Goal: Task Accomplishment & Management: Complete application form

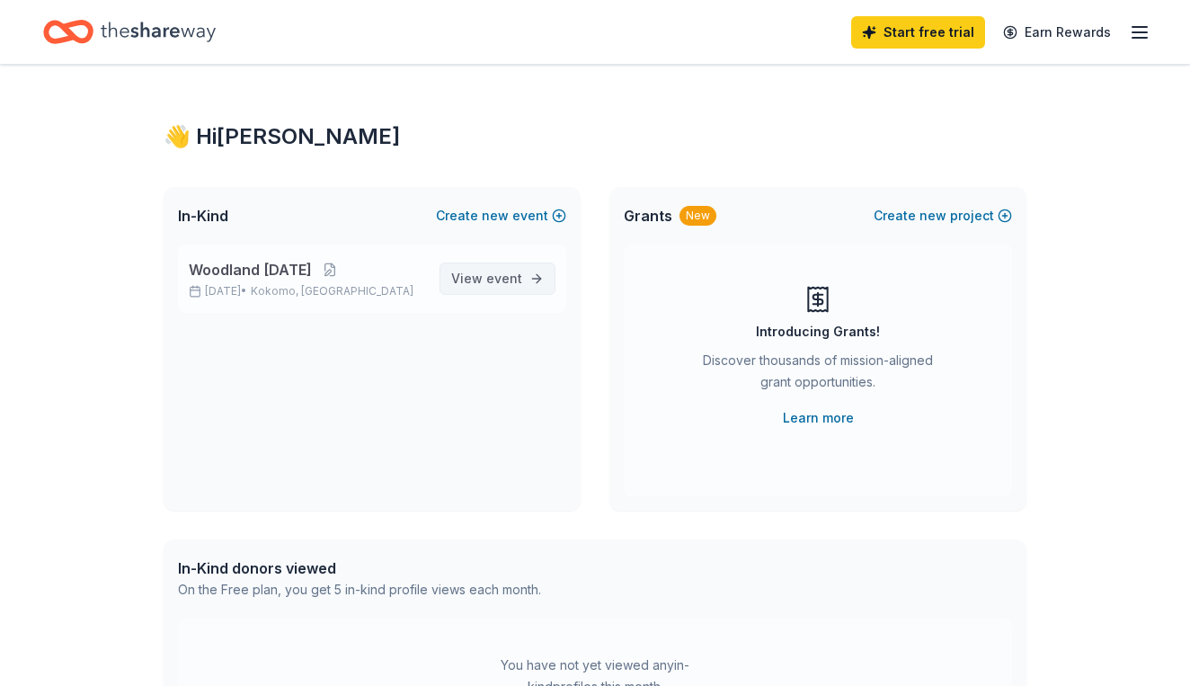
click at [495, 288] on span "View event" at bounding box center [486, 279] width 71 height 22
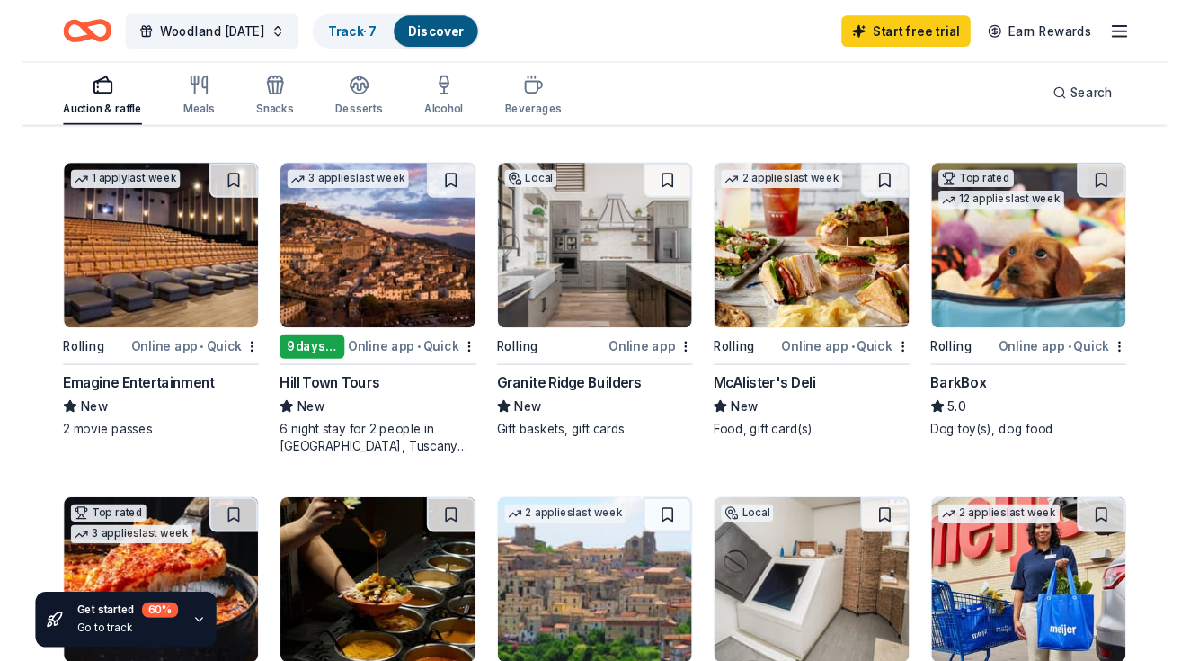
scroll to position [853, 0]
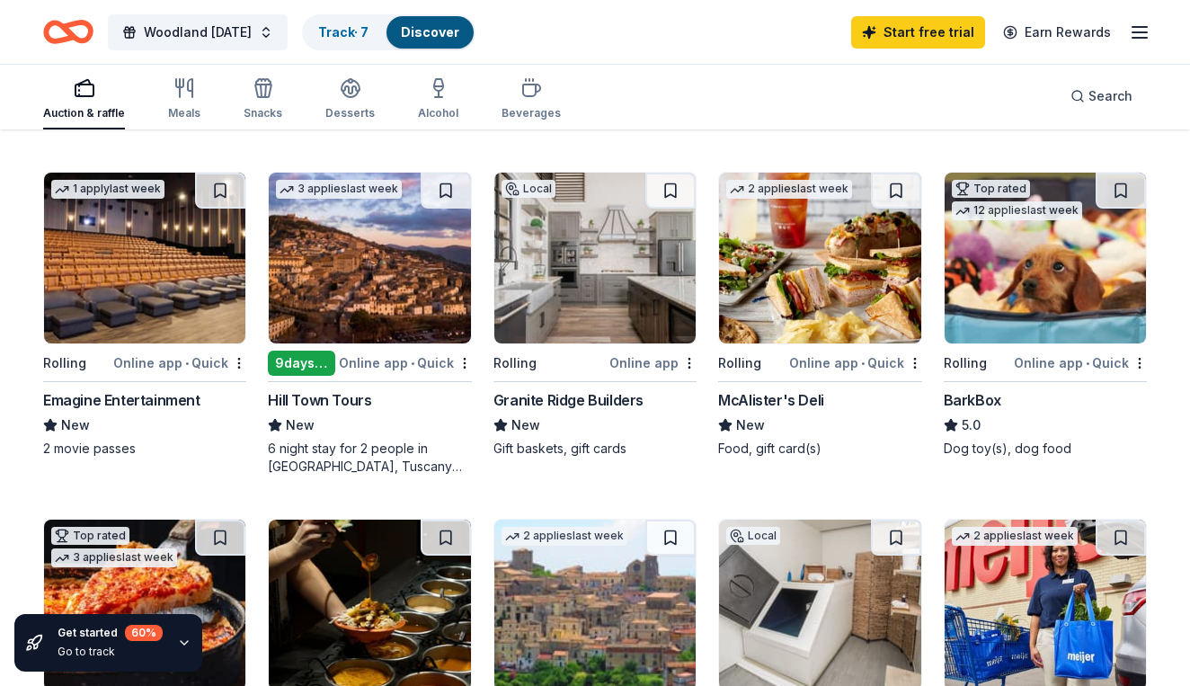
click at [987, 396] on div "BarkBox" at bounding box center [973, 400] width 58 height 22
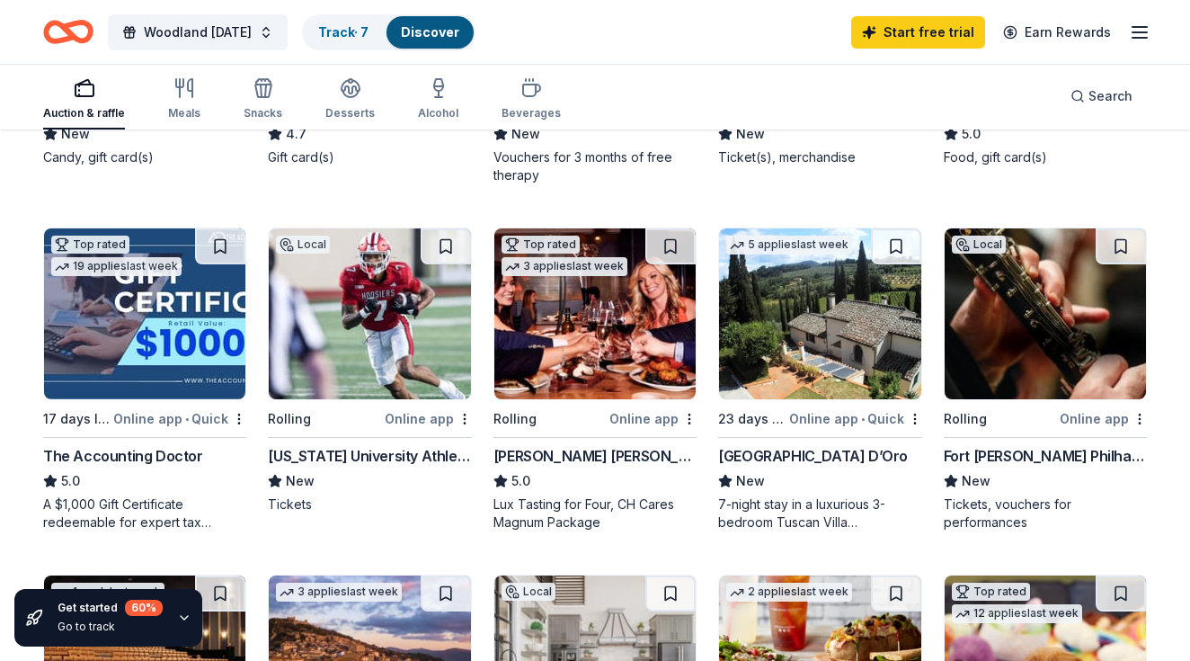
scroll to position [457, 0]
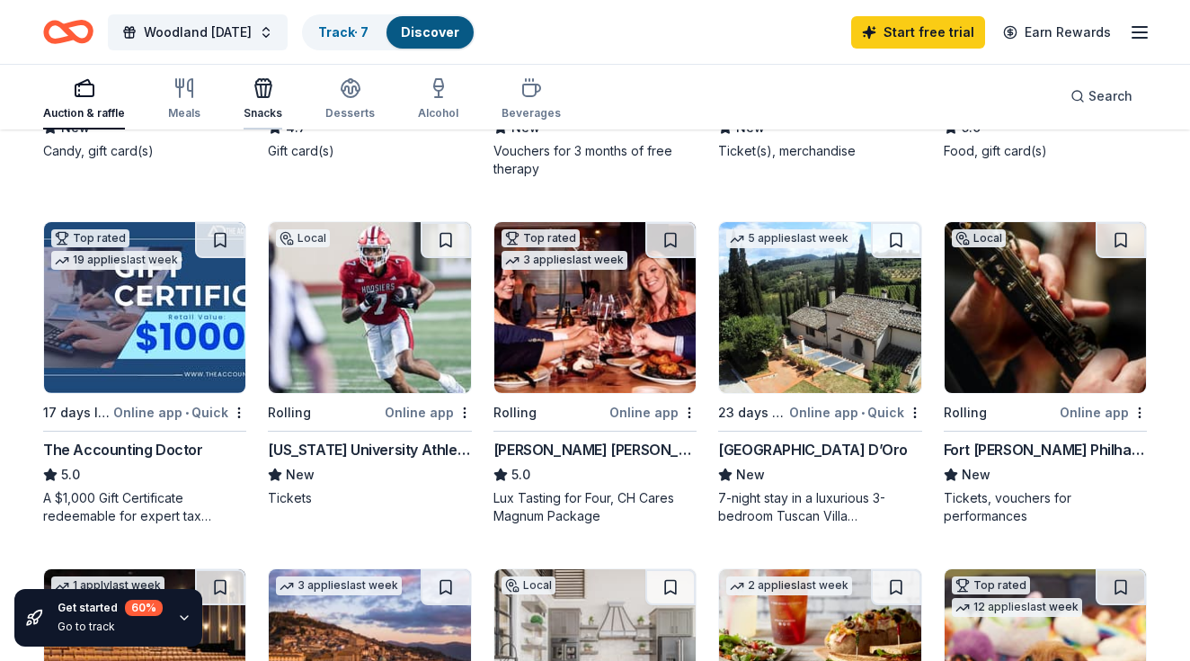
click at [266, 95] on icon "button" at bounding box center [263, 91] width 16 height 13
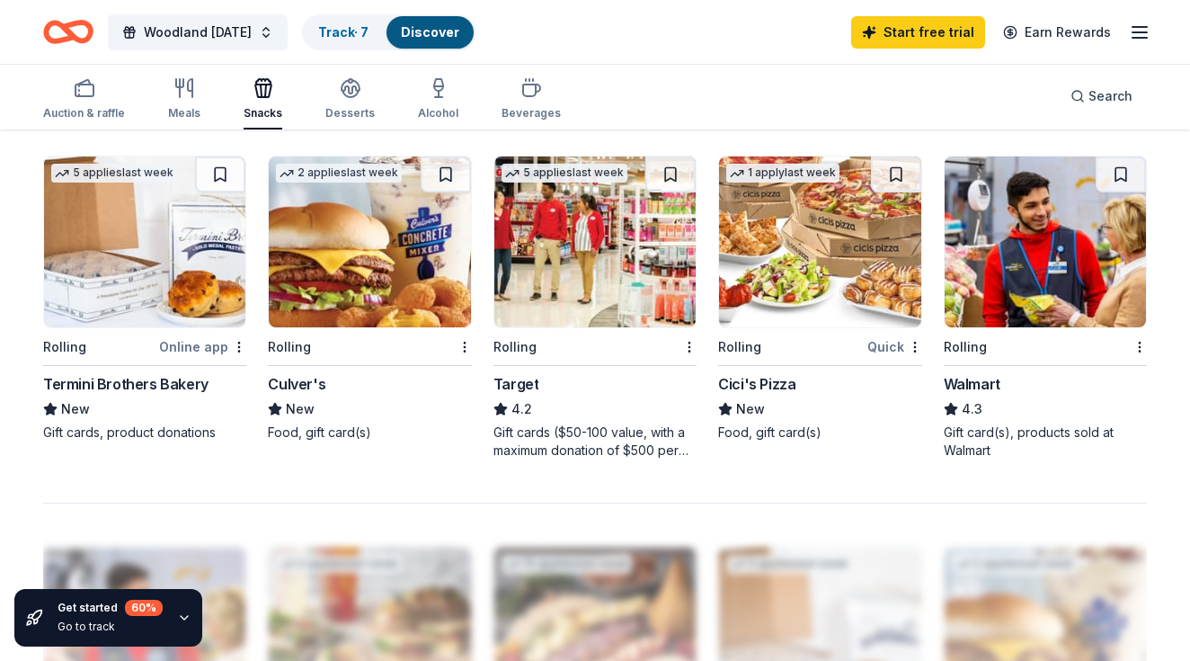
scroll to position [1135, 0]
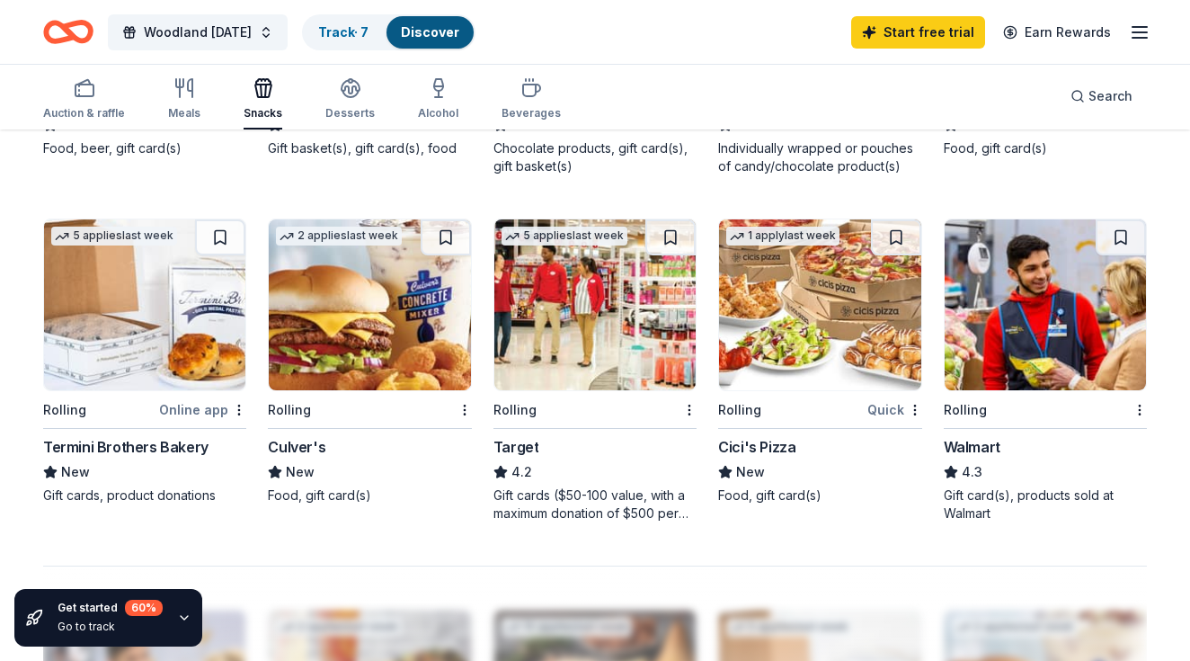
click at [297, 438] on div "Culver's" at bounding box center [297, 447] width 58 height 22
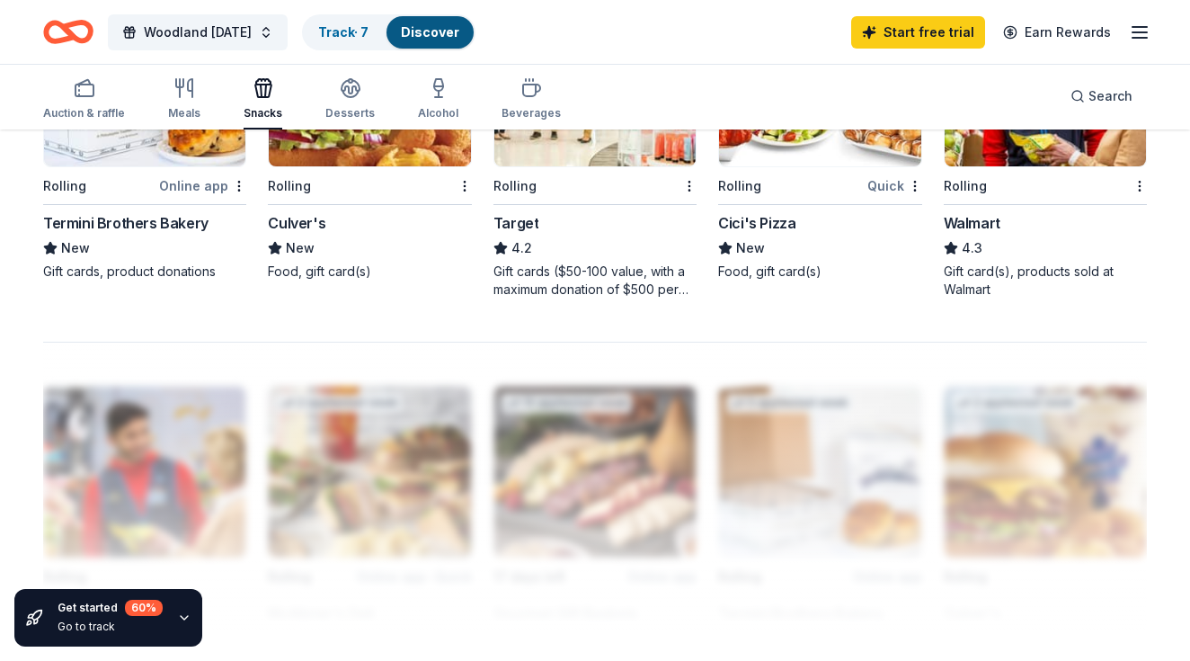
scroll to position [1365, 0]
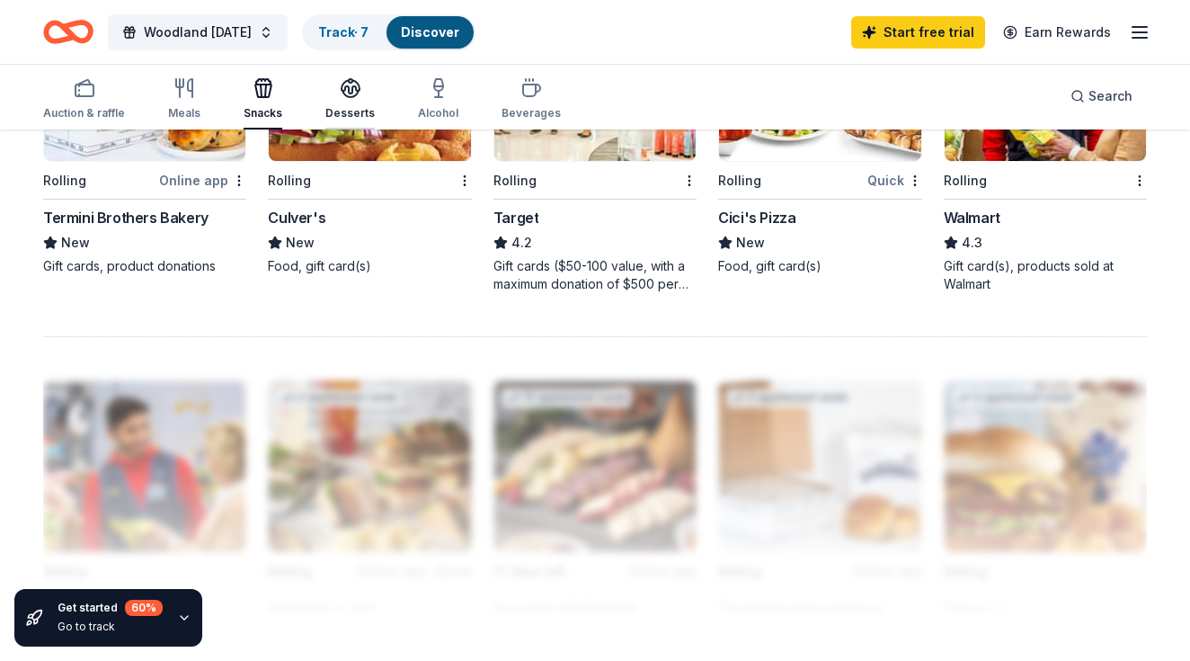
click at [352, 91] on icon "button" at bounding box center [351, 86] width 18 height 13
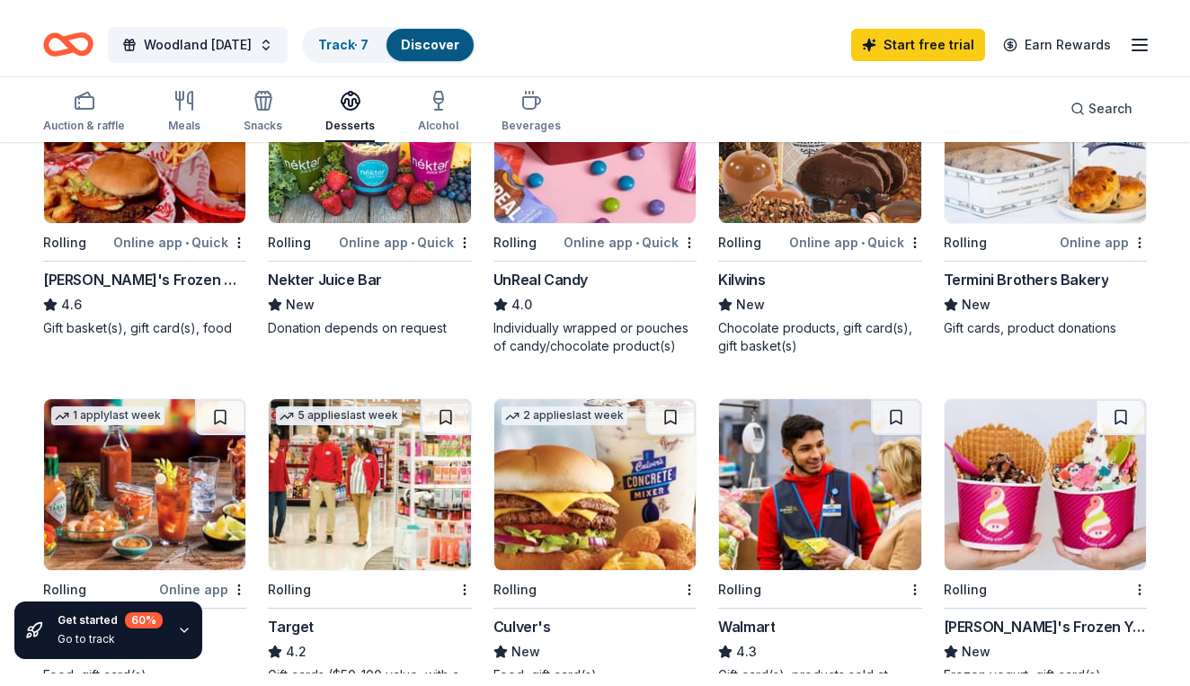
scroll to position [644, 0]
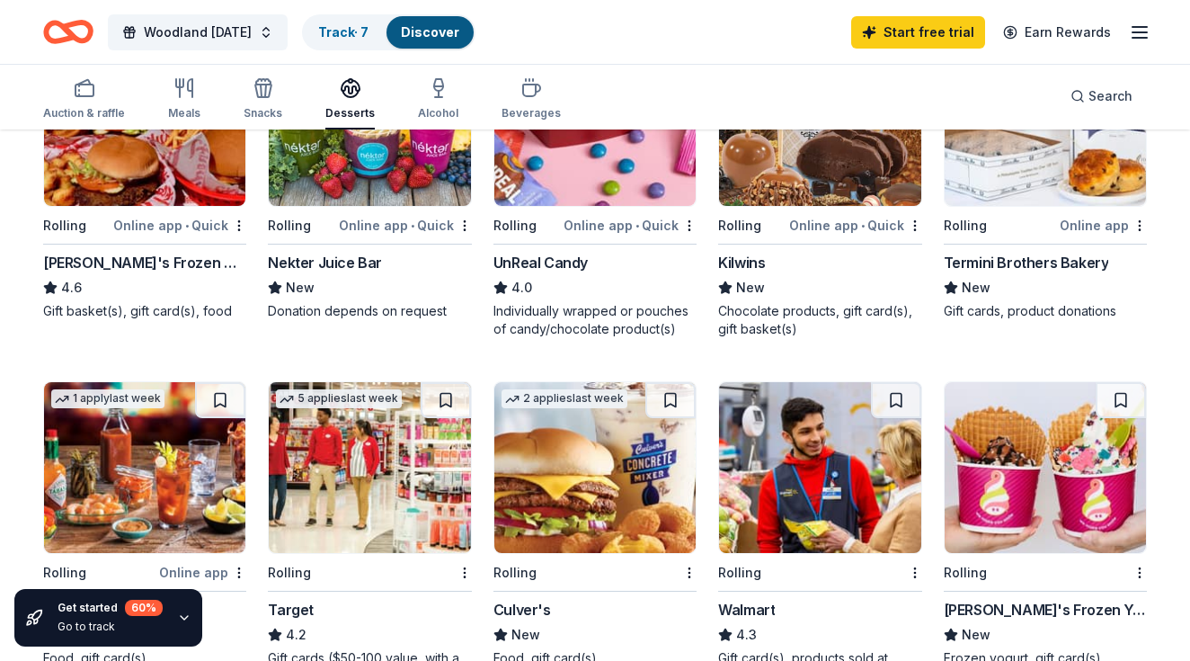
click at [758, 174] on img at bounding box center [819, 120] width 201 height 171
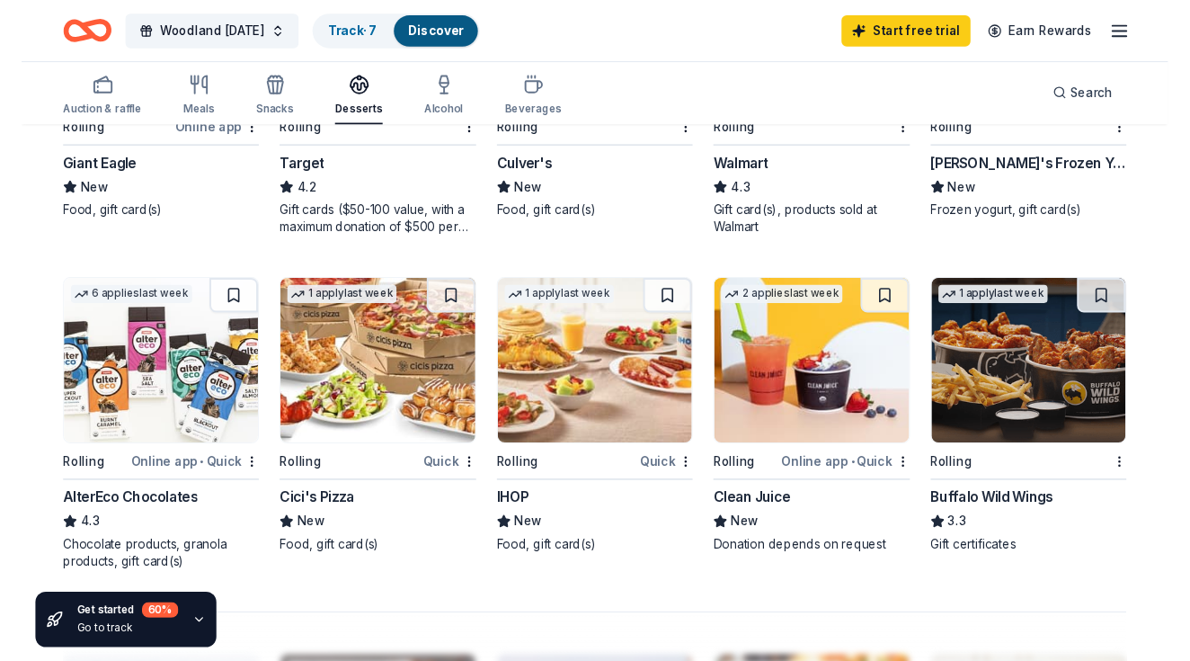
scroll to position [1092, 0]
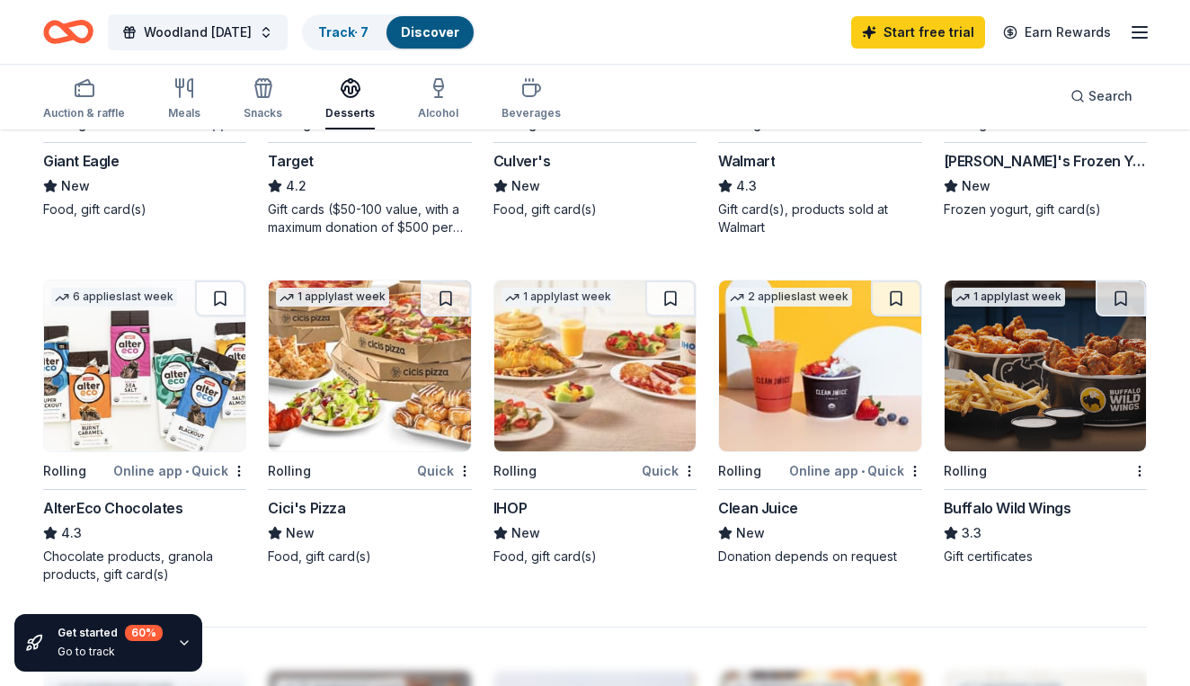
click at [616, 374] on img at bounding box center [594, 365] width 201 height 171
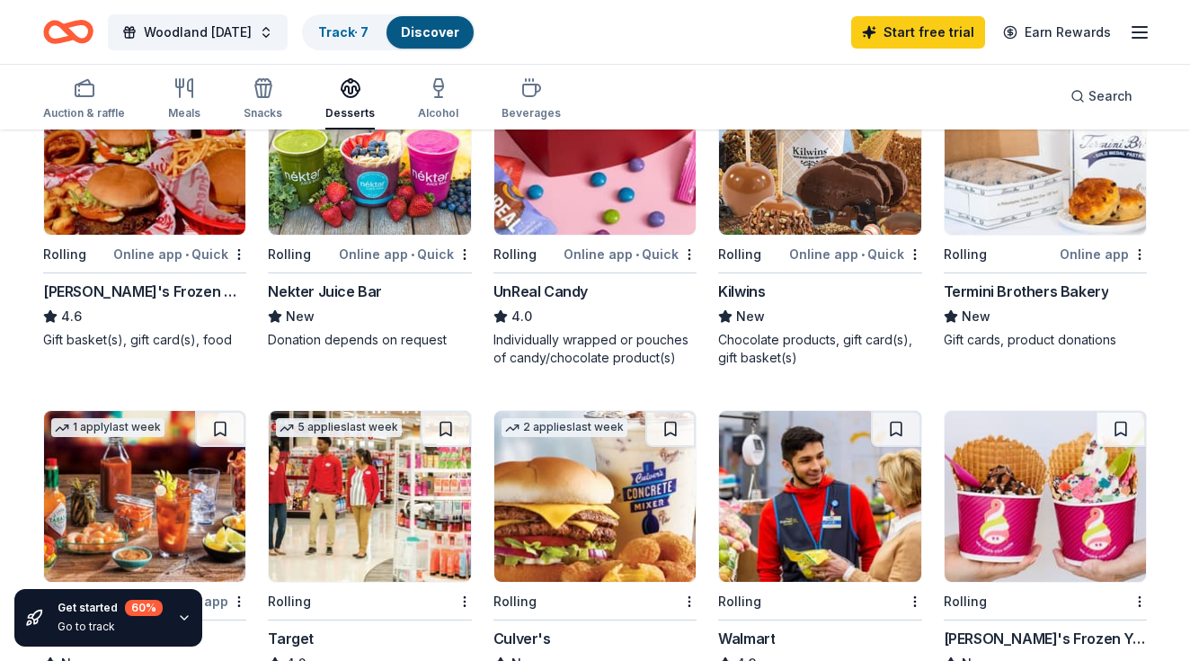
scroll to position [556, 0]
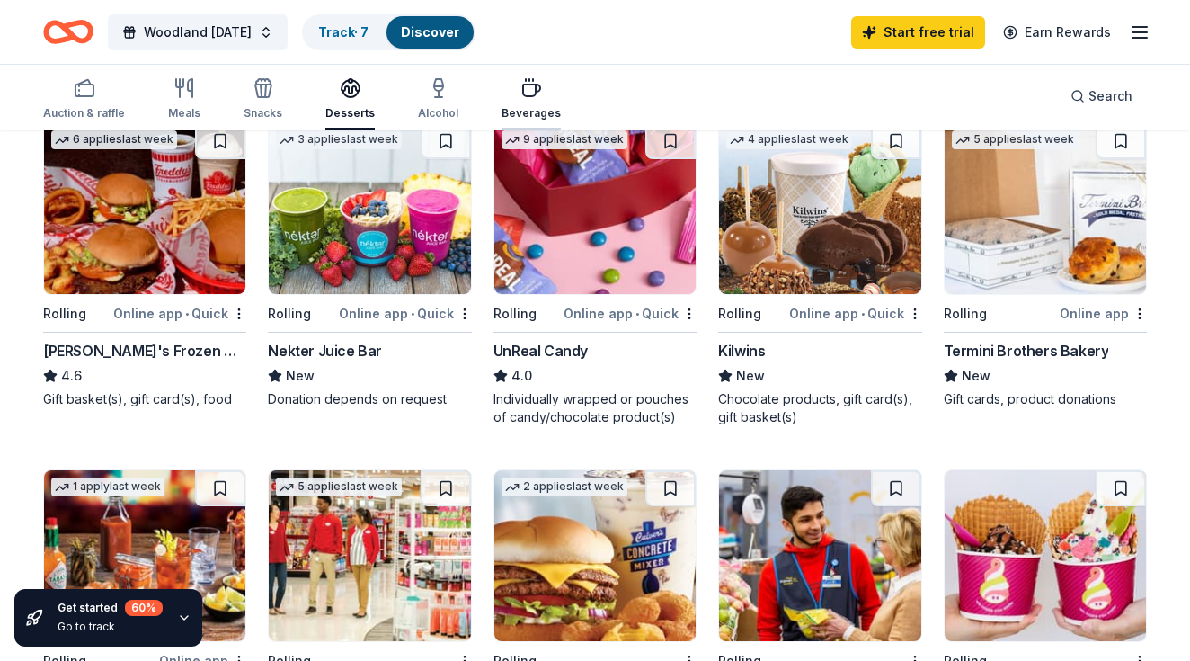
click at [522, 91] on icon "button" at bounding box center [532, 88] width 22 height 22
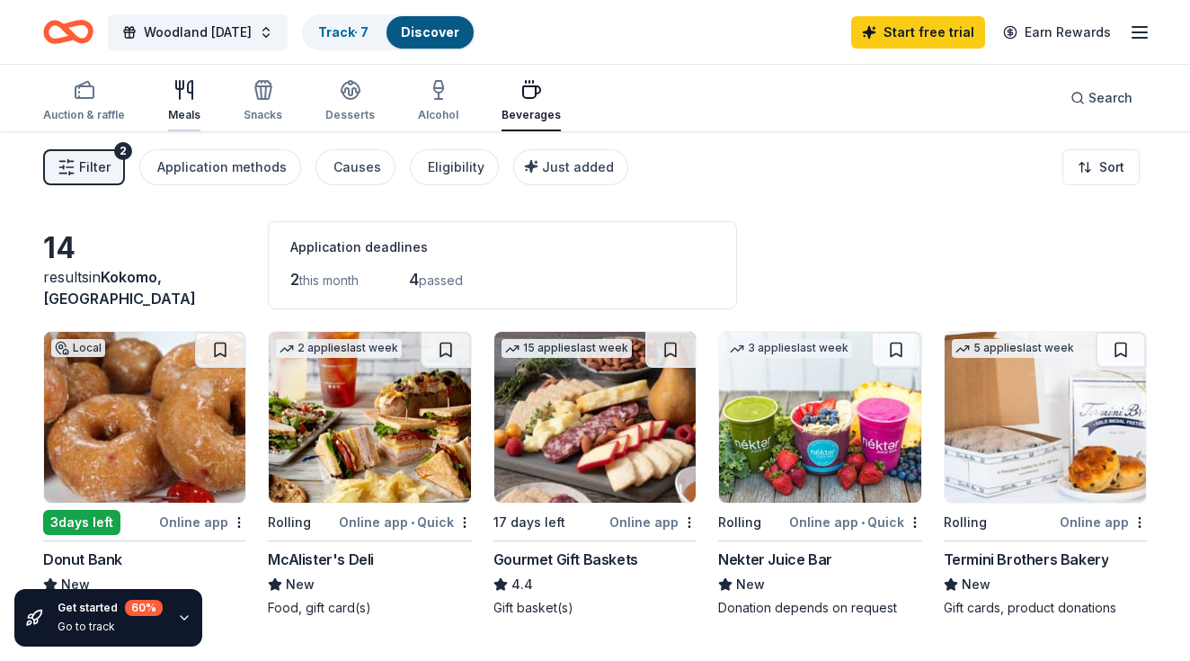
click at [196, 99] on div "button" at bounding box center [184, 90] width 32 height 22
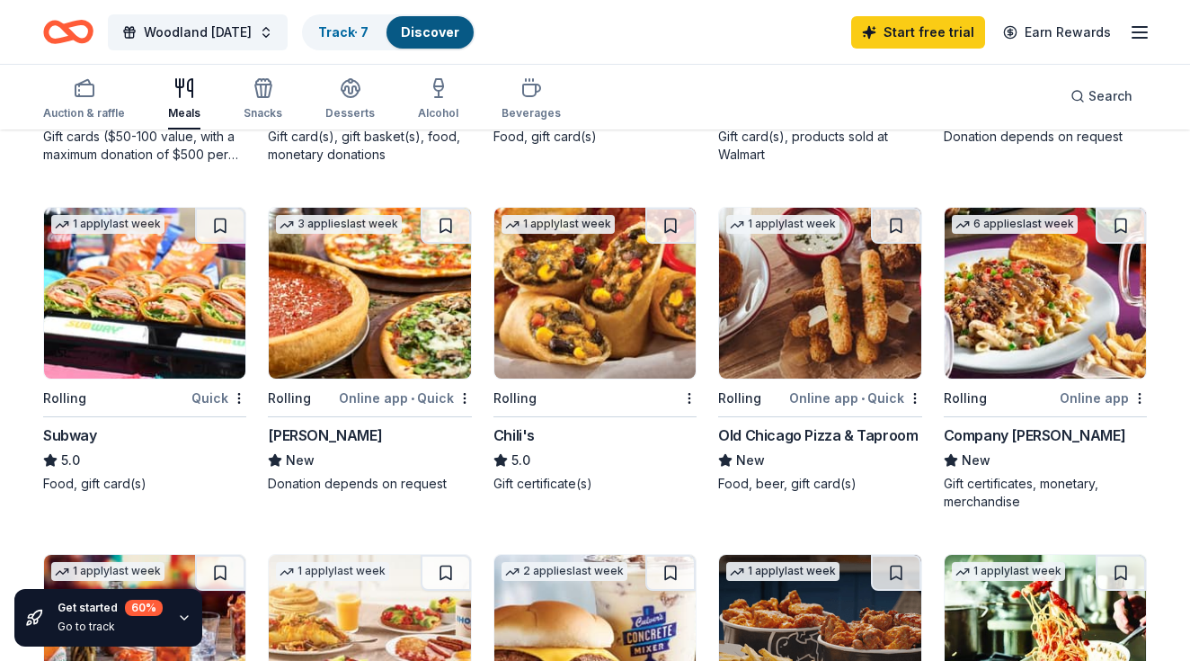
scroll to position [839, 0]
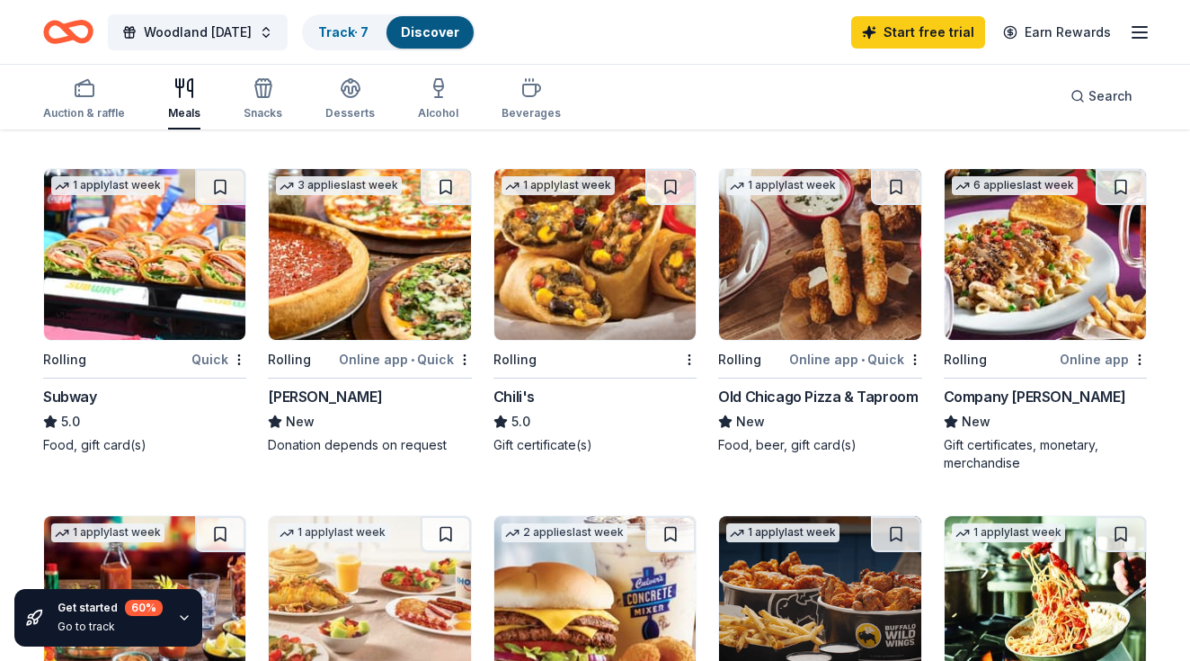
click at [138, 268] on img at bounding box center [144, 254] width 201 height 171
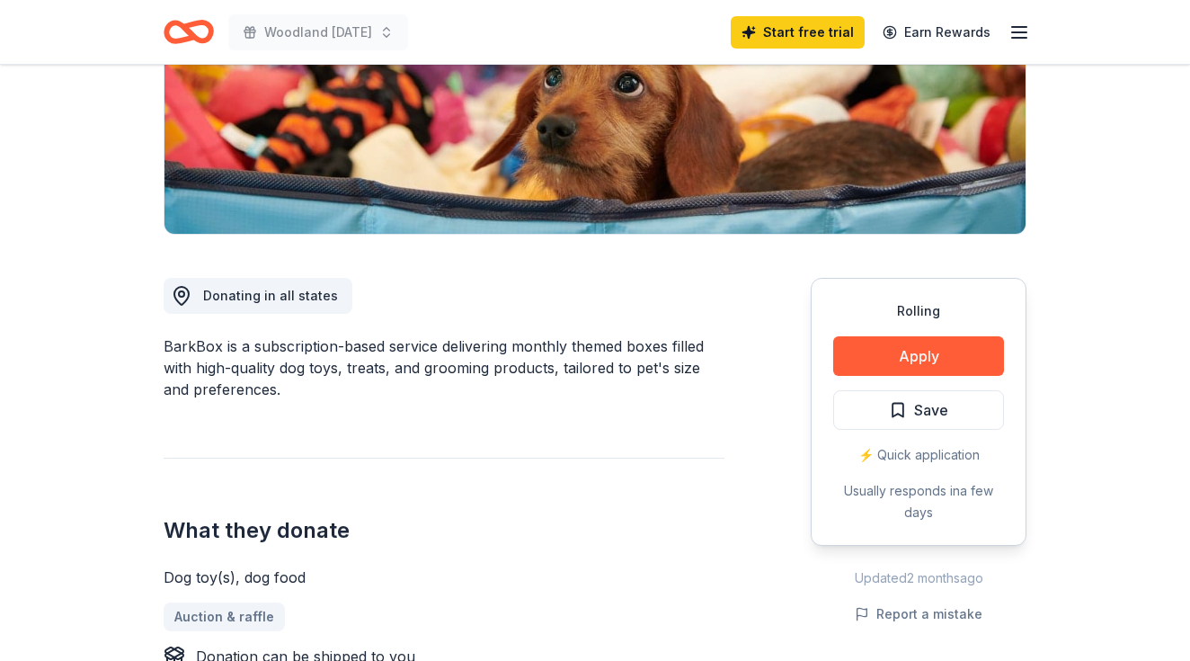
scroll to position [316, 0]
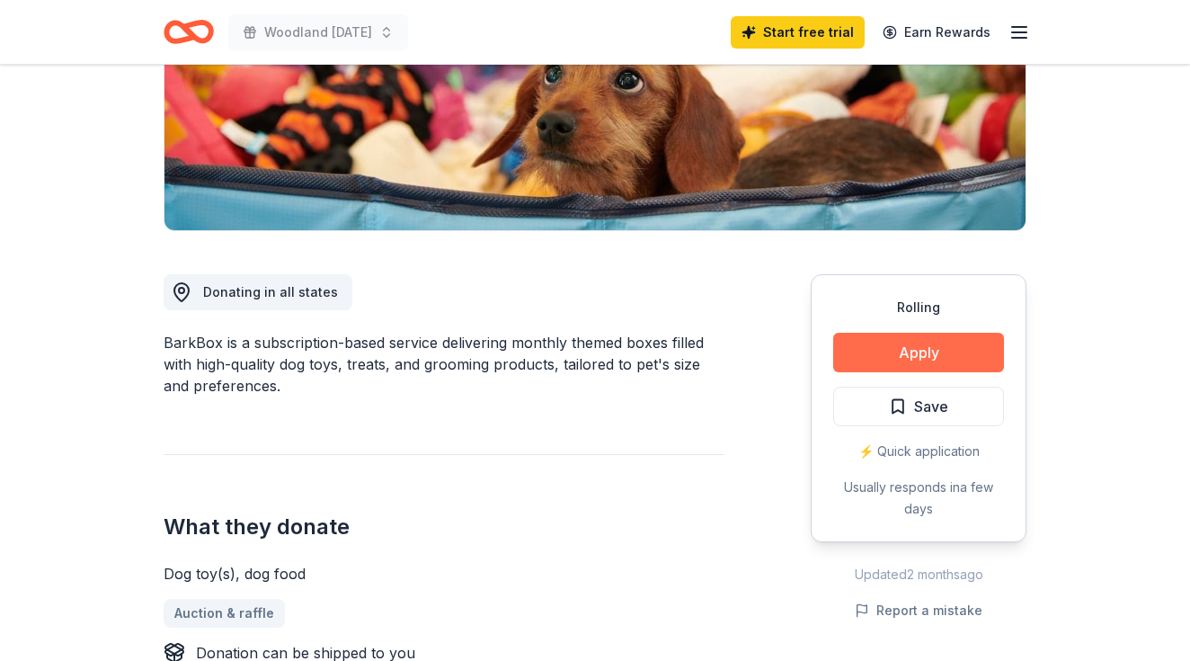
click at [850, 352] on button "Apply" at bounding box center [918, 353] width 171 height 40
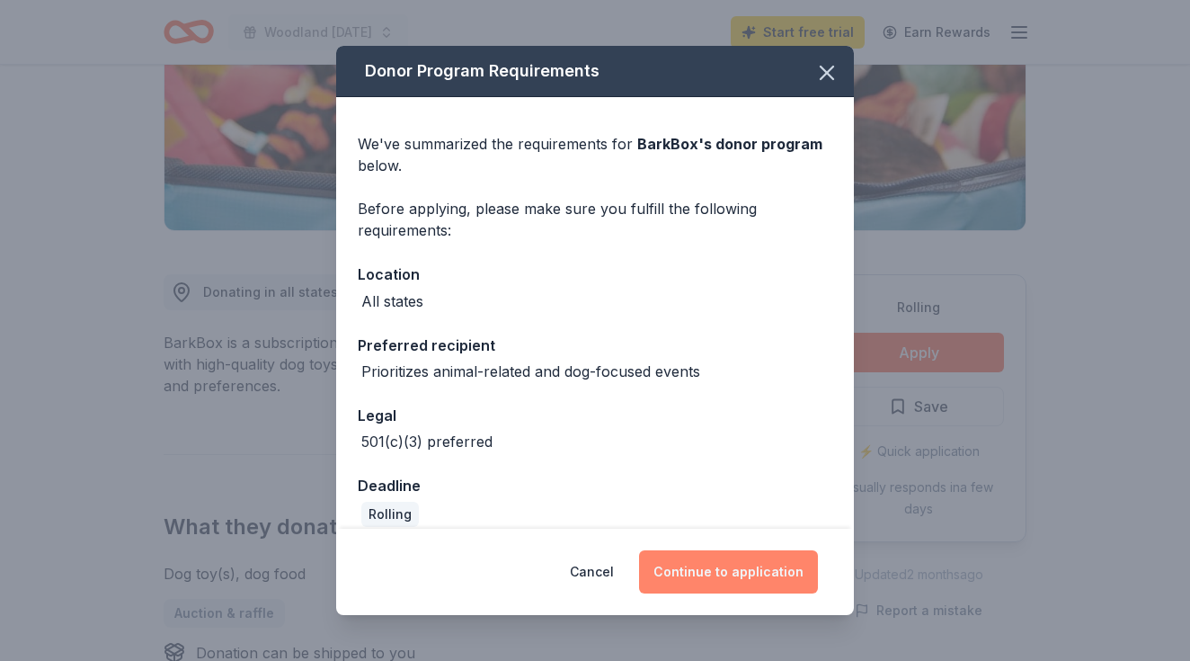
click at [727, 574] on button "Continue to application" at bounding box center [728, 571] width 179 height 43
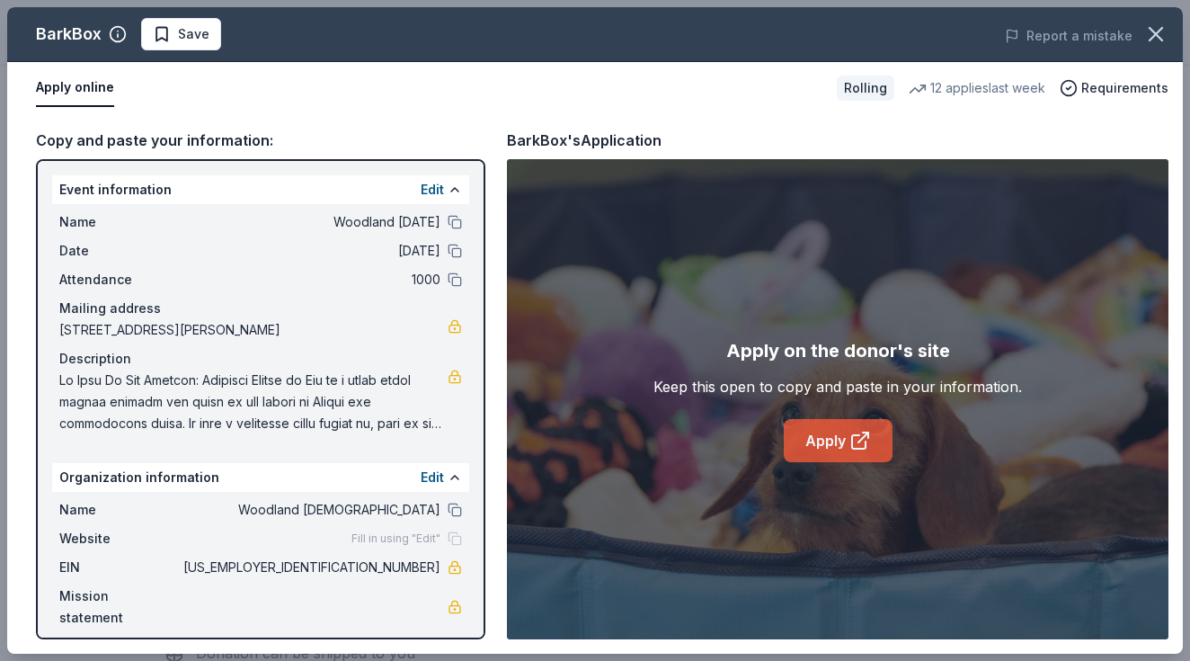
click at [836, 421] on link "Apply" at bounding box center [838, 440] width 109 height 43
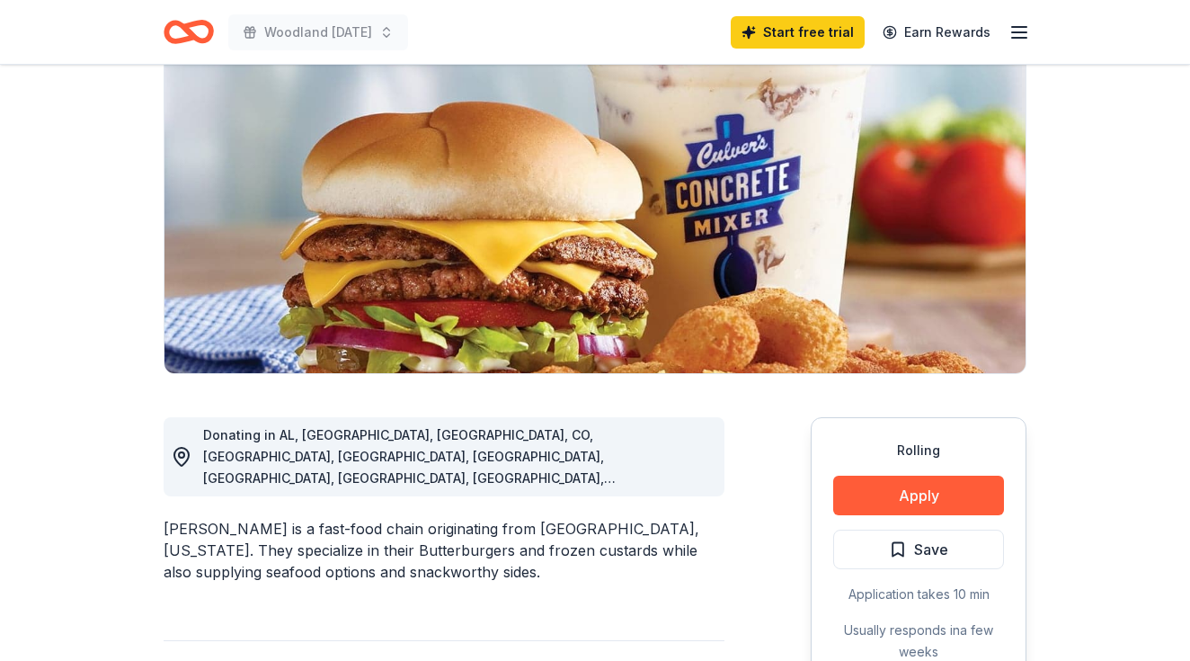
scroll to position [174, 0]
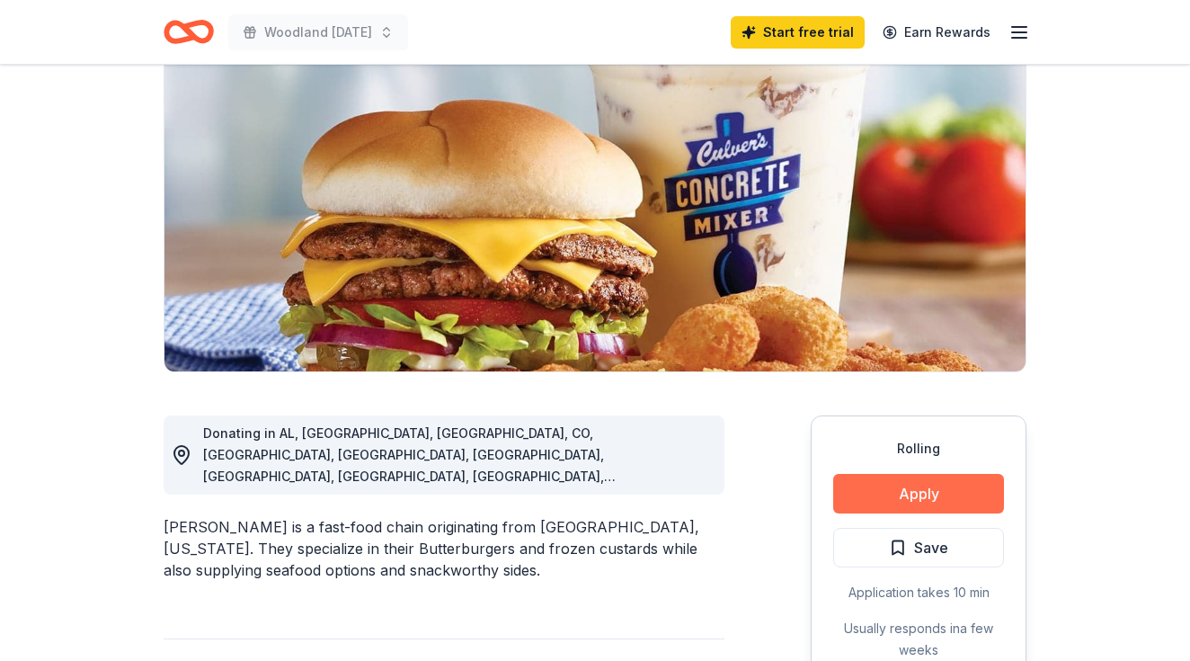
click at [909, 492] on button "Apply" at bounding box center [918, 494] width 171 height 40
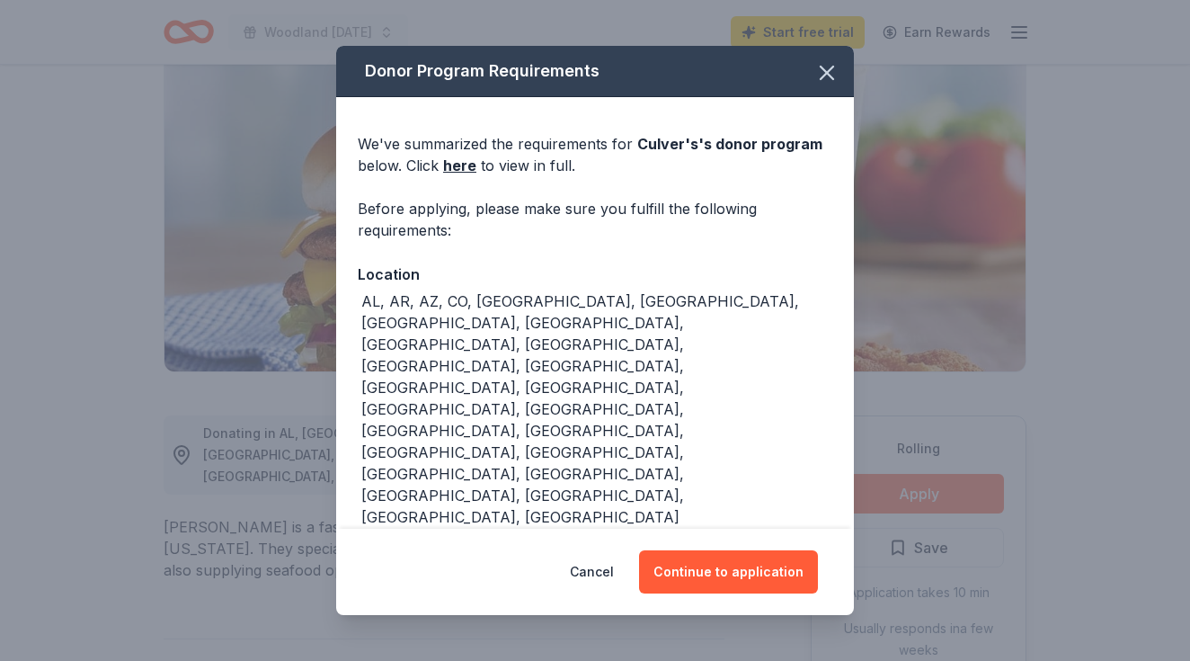
click at [909, 492] on div "Donor Program Requirements We've summarized the requirements for Culver's 's do…" at bounding box center [595, 330] width 1190 height 661
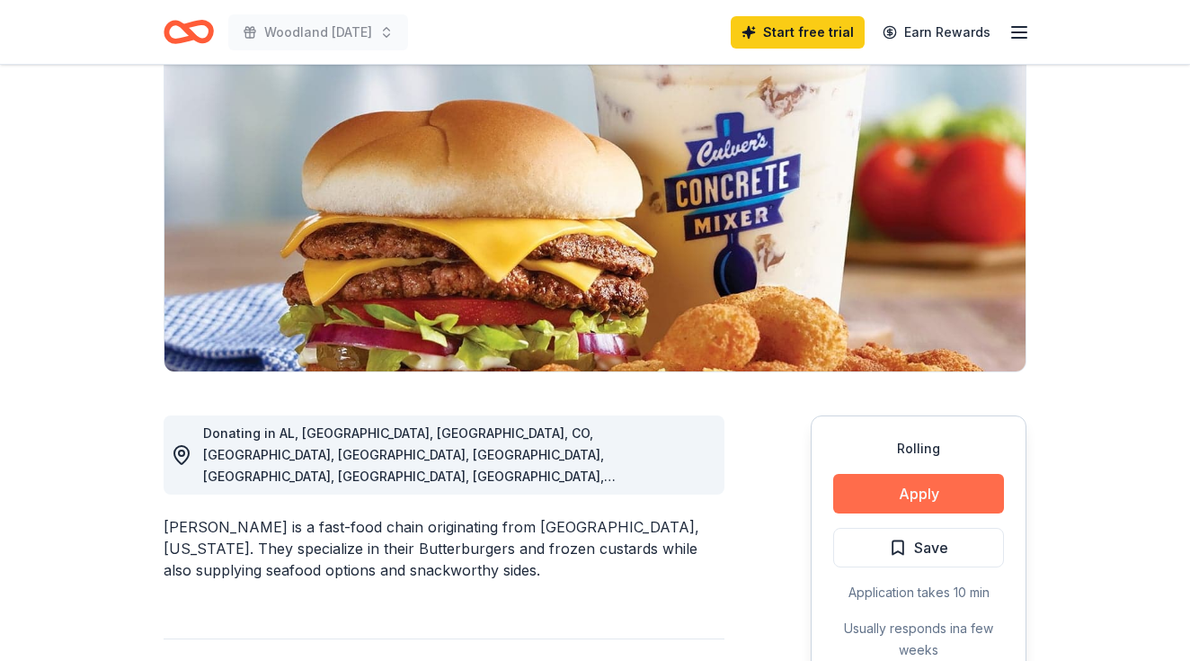
click at [909, 492] on button "Apply" at bounding box center [918, 494] width 171 height 40
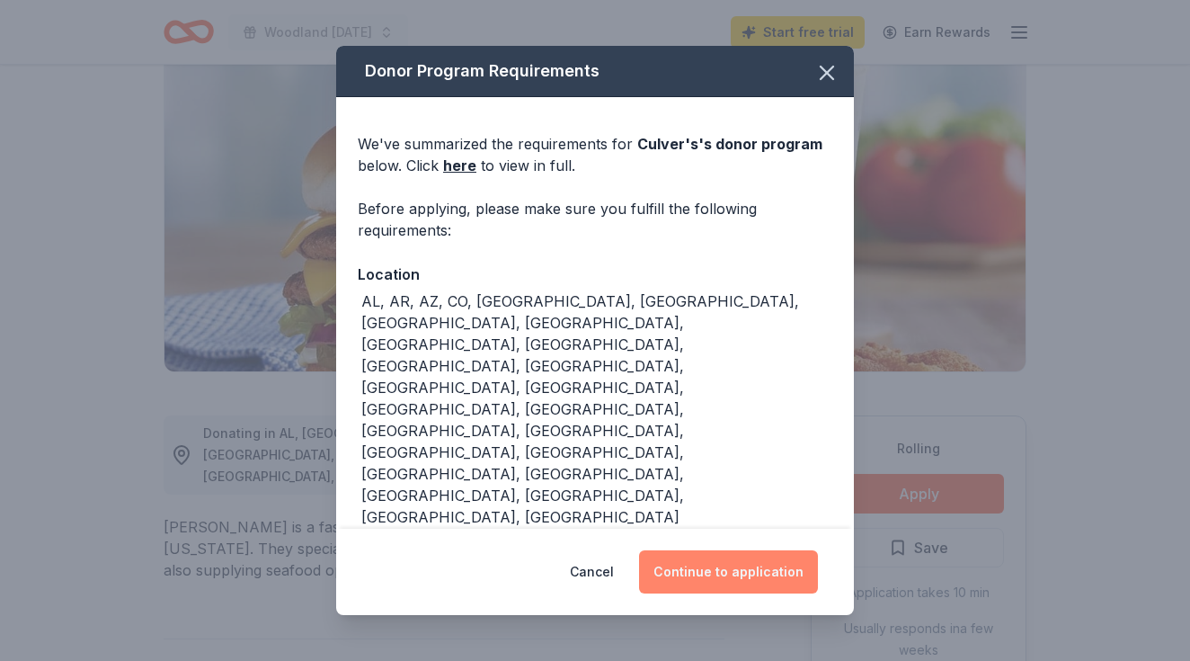
click at [679, 589] on button "Continue to application" at bounding box center [728, 571] width 179 height 43
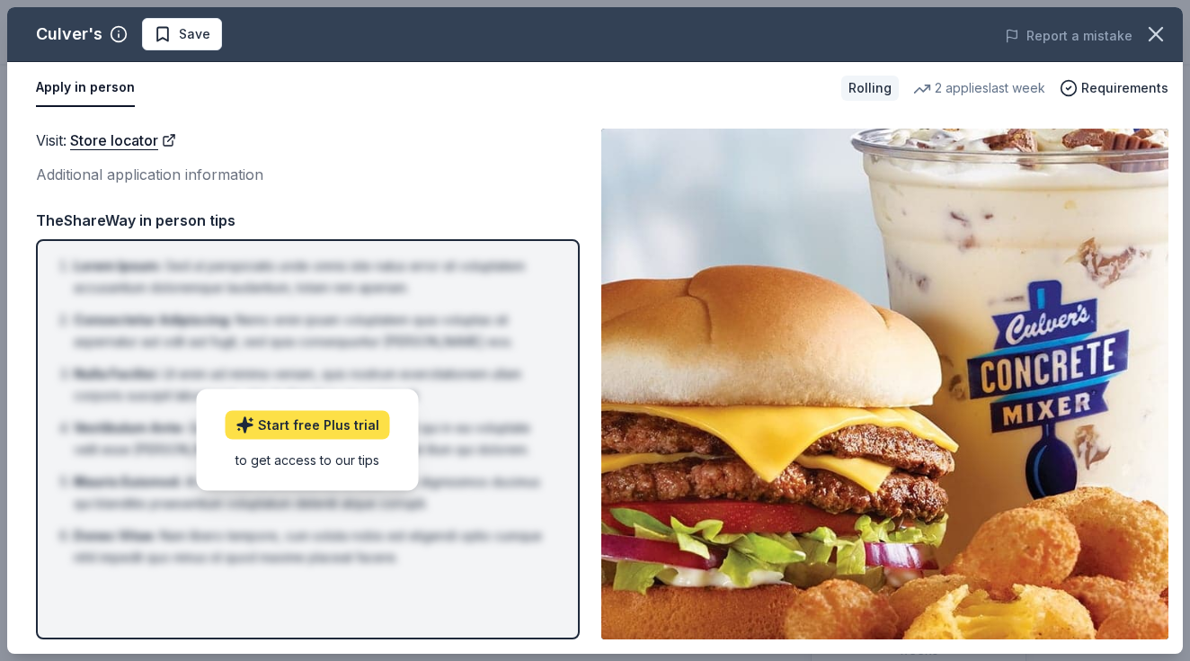
click at [315, 419] on link "Start free Plus trial" at bounding box center [308, 424] width 165 height 29
click at [106, 93] on button "Apply in person" at bounding box center [85, 88] width 99 height 38
click at [88, 102] on button "Apply in person" at bounding box center [85, 88] width 99 height 38
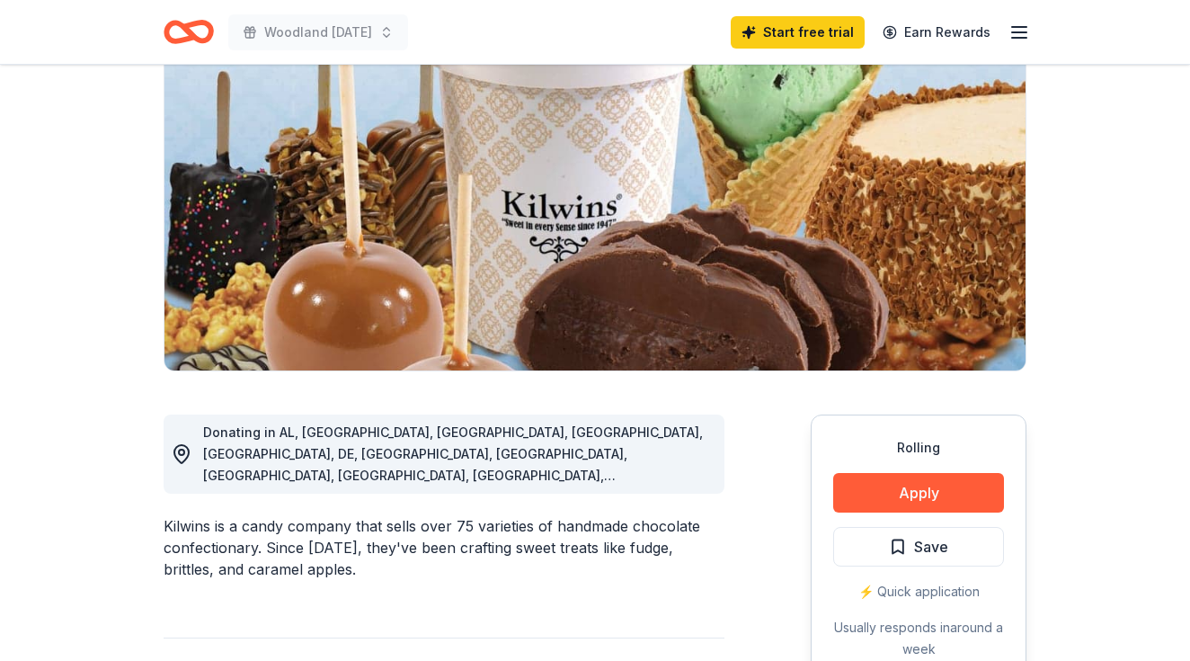
scroll to position [176, 0]
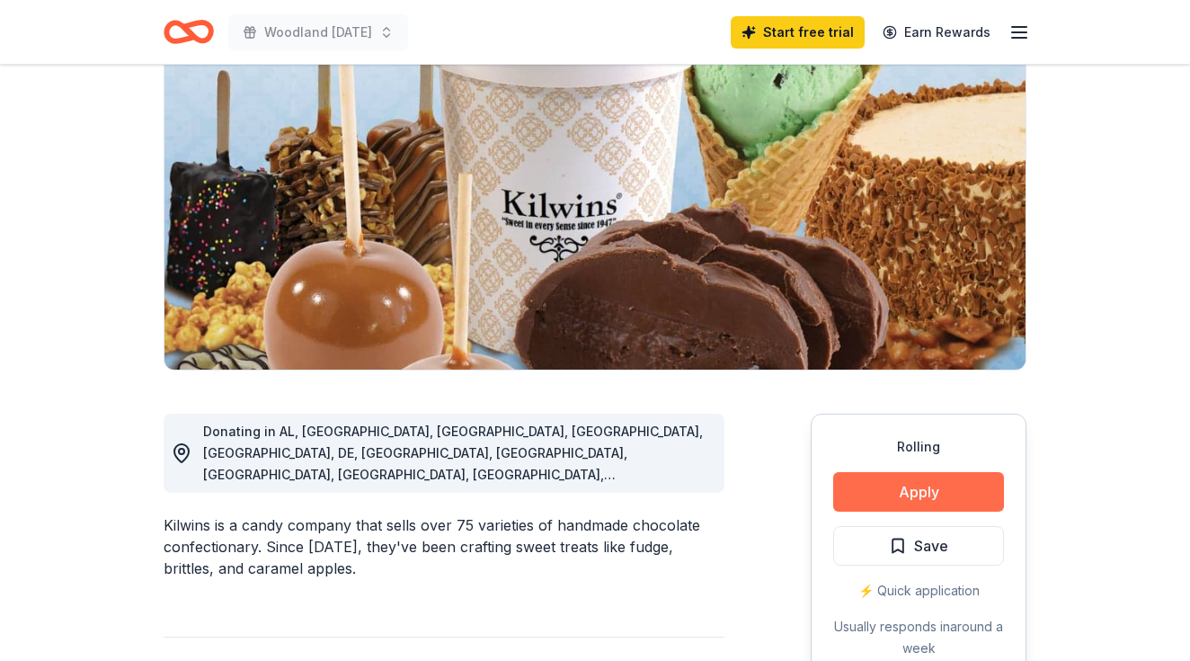
click at [936, 486] on button "Apply" at bounding box center [918, 492] width 171 height 40
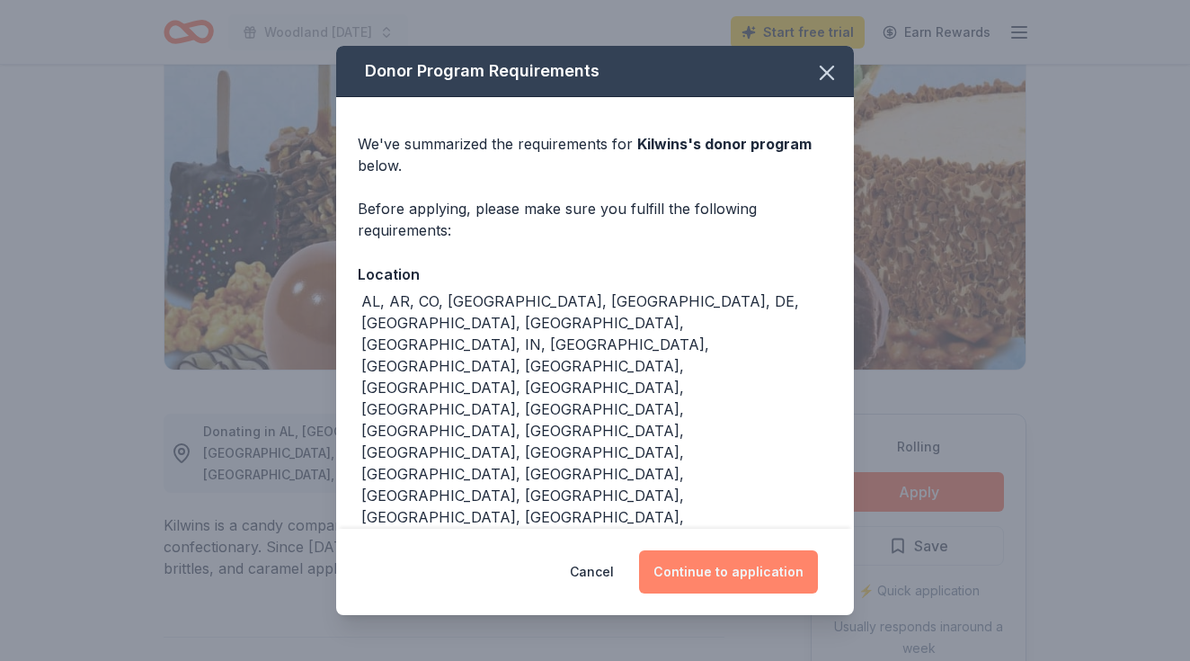
click at [779, 550] on button "Continue to application" at bounding box center [728, 571] width 179 height 43
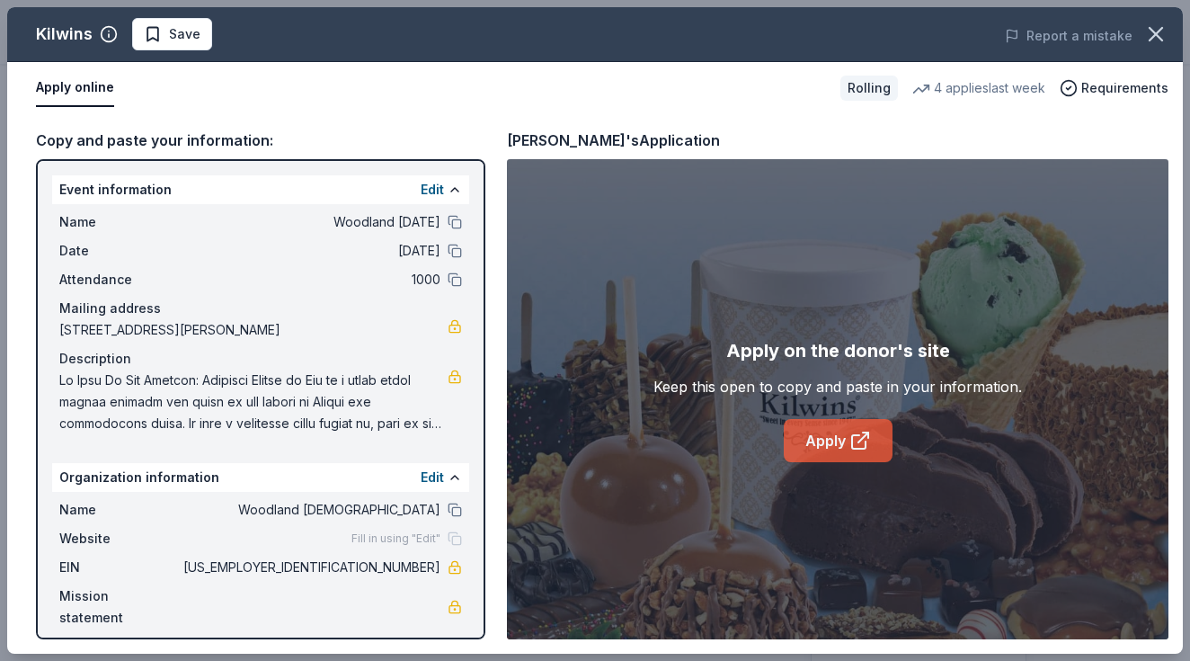
click at [833, 432] on link "Apply" at bounding box center [838, 440] width 109 height 43
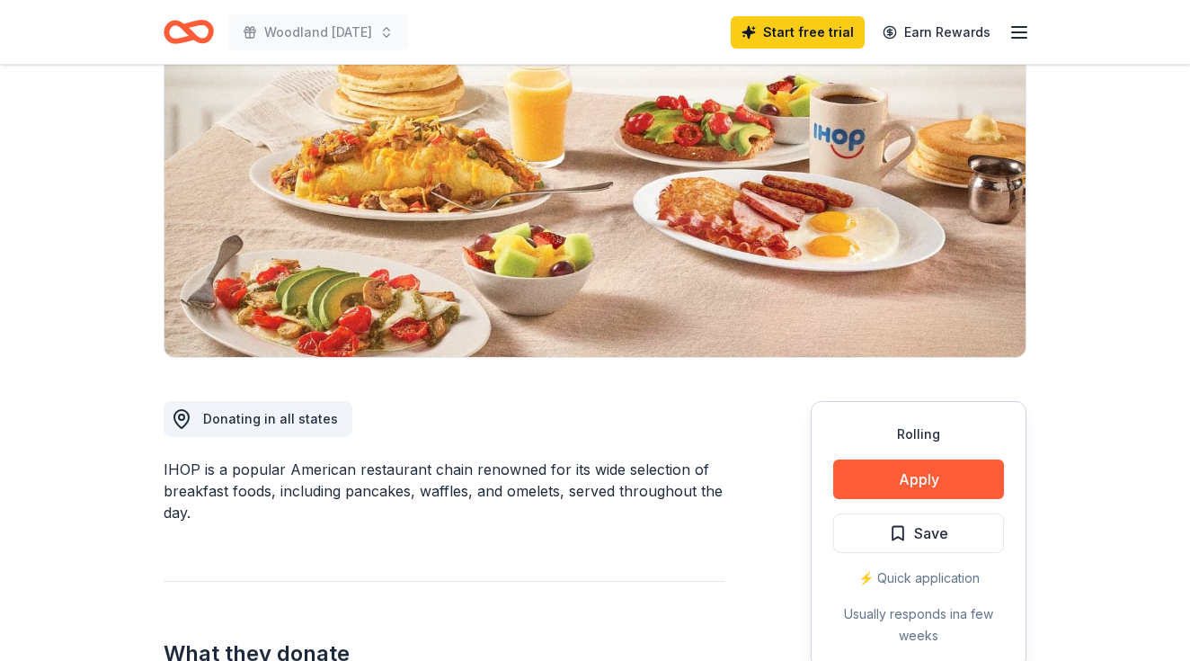
scroll to position [191, 0]
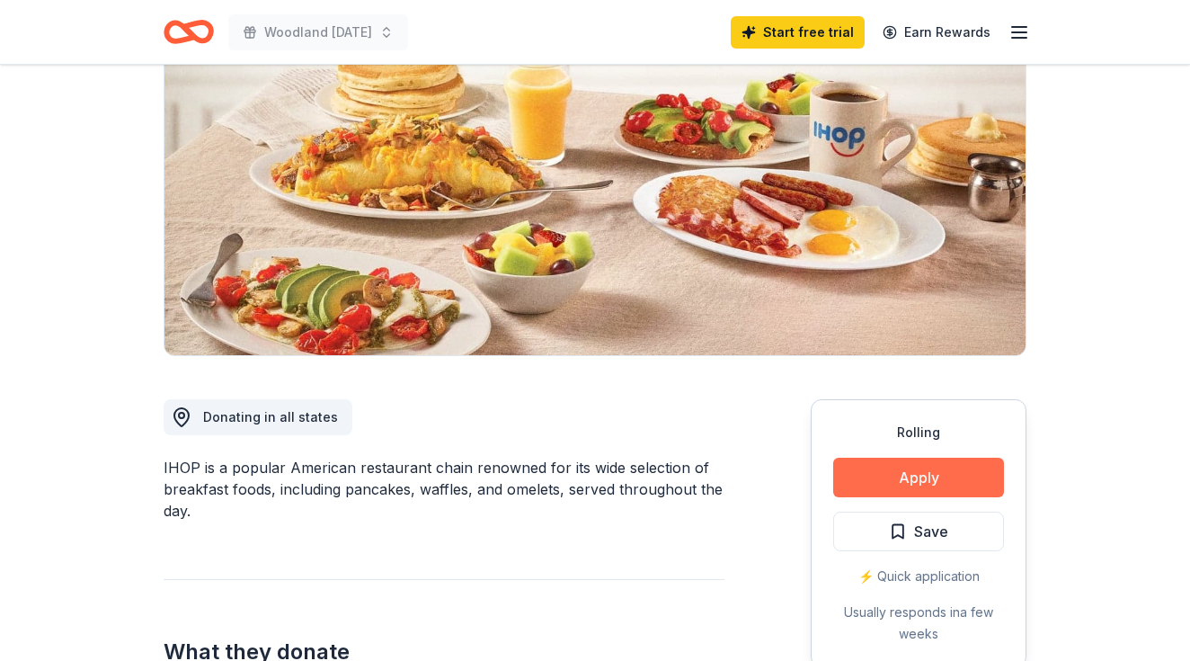
click at [868, 467] on button "Apply" at bounding box center [918, 478] width 171 height 40
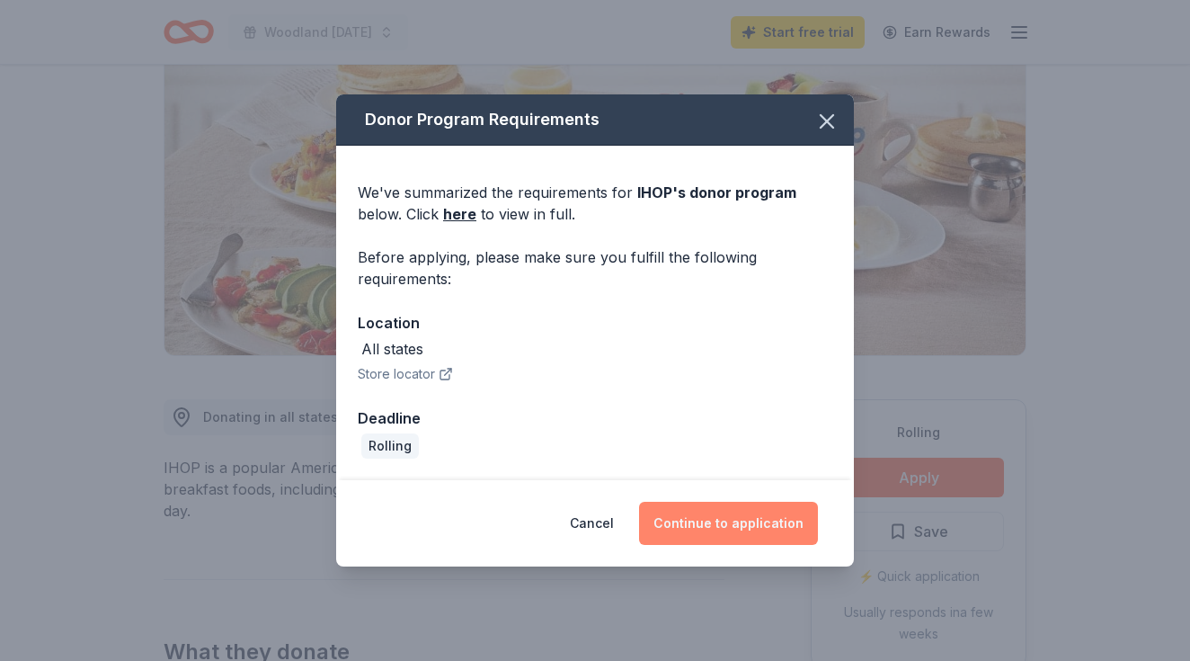
click at [766, 515] on button "Continue to application" at bounding box center [728, 523] width 179 height 43
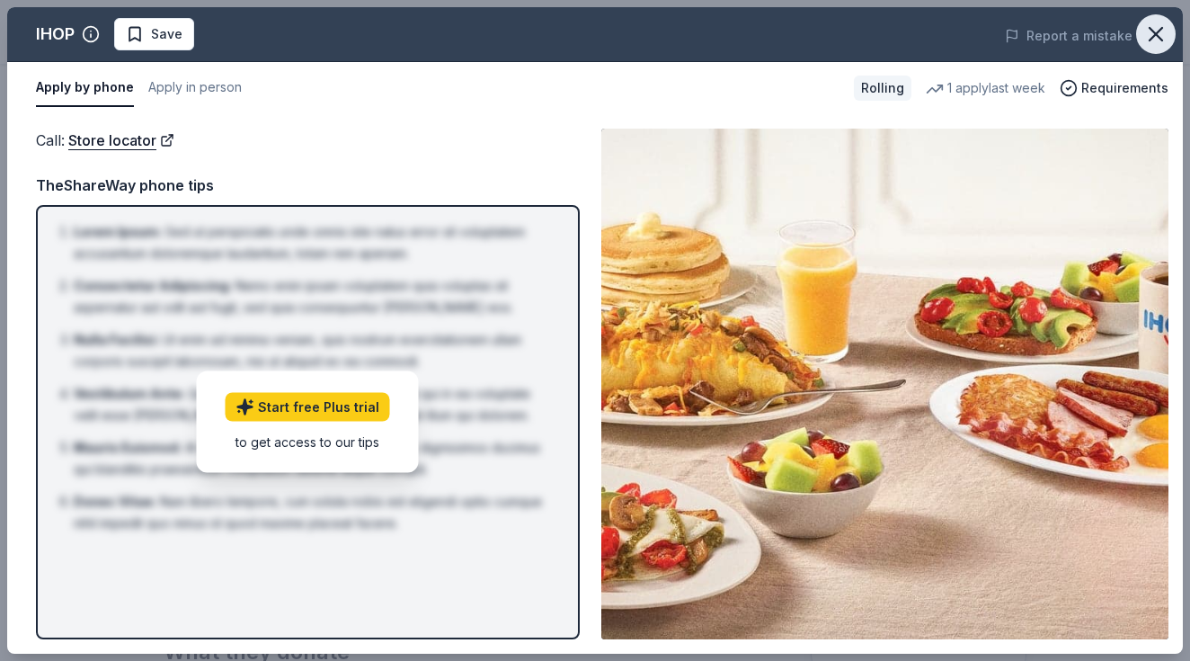
click at [1153, 40] on icon "button" at bounding box center [1156, 34] width 25 height 25
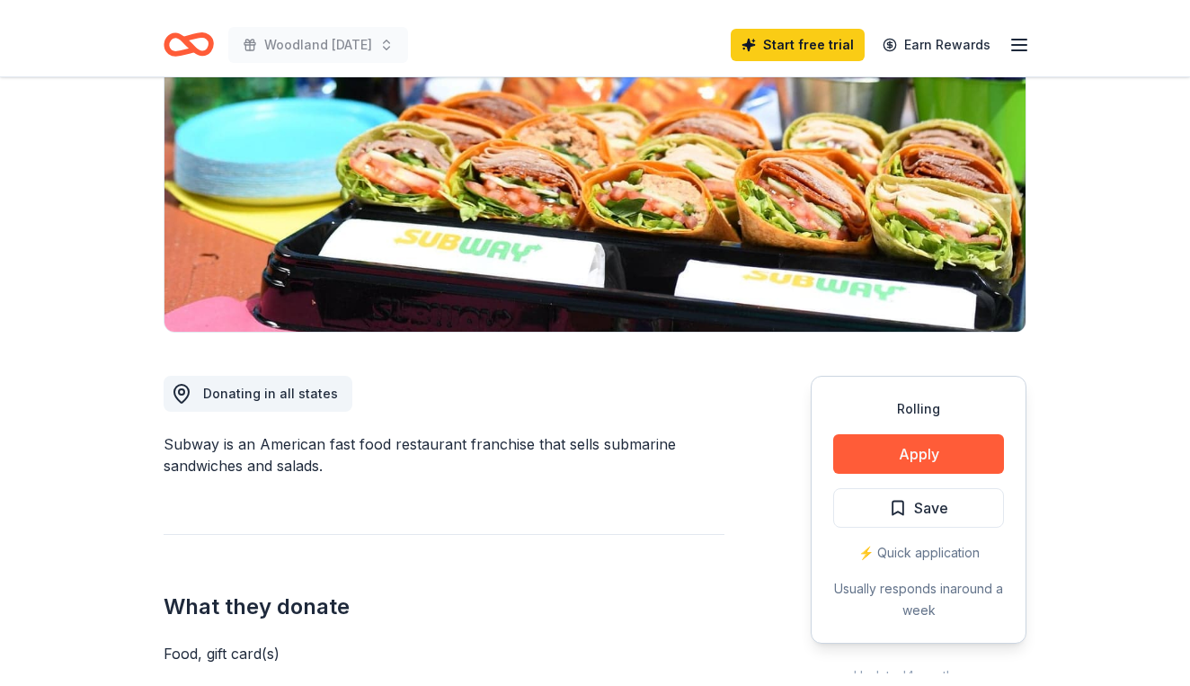
scroll to position [227, 0]
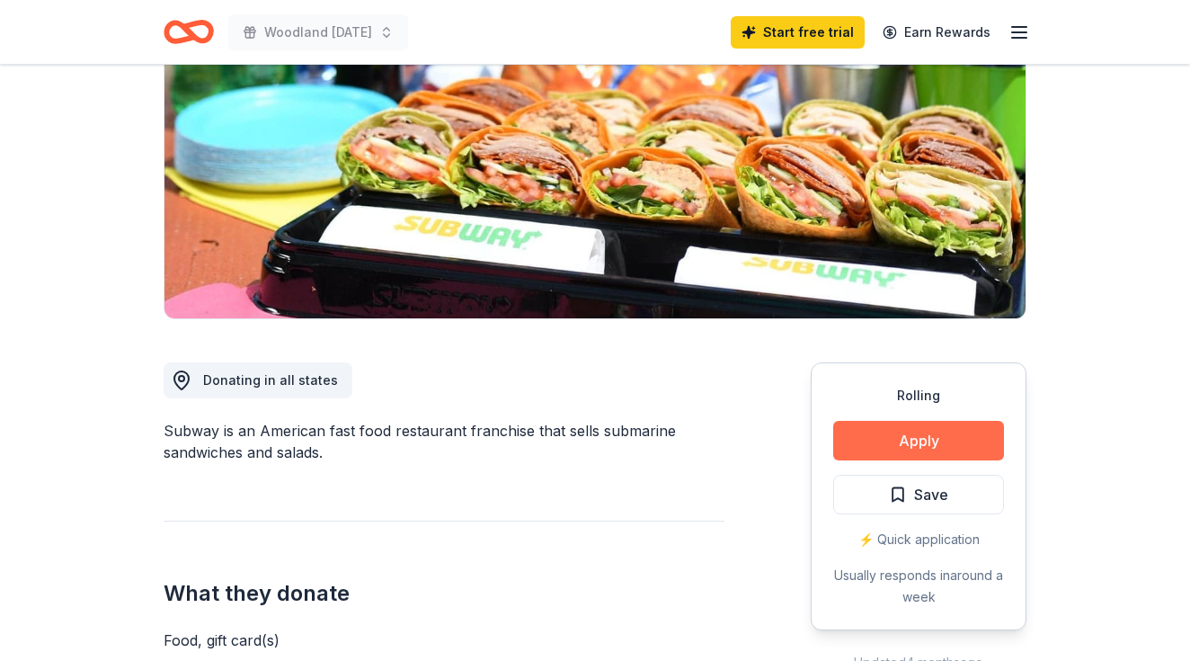
click at [923, 440] on button "Apply" at bounding box center [918, 441] width 171 height 40
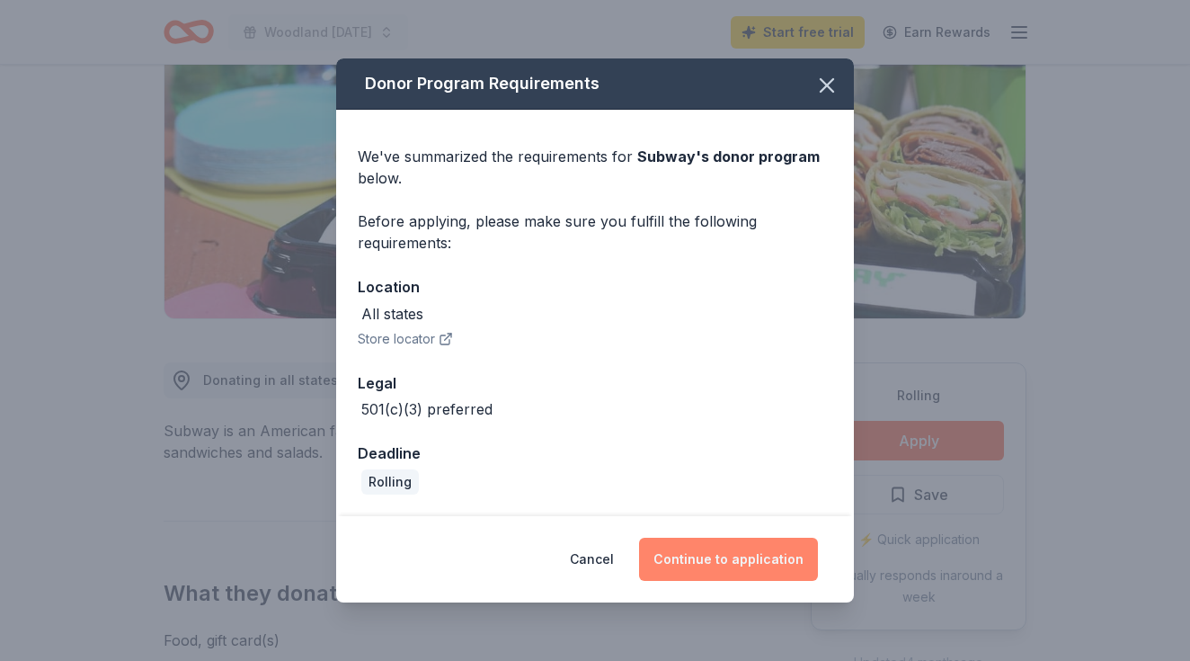
click at [729, 549] on button "Continue to application" at bounding box center [728, 559] width 179 height 43
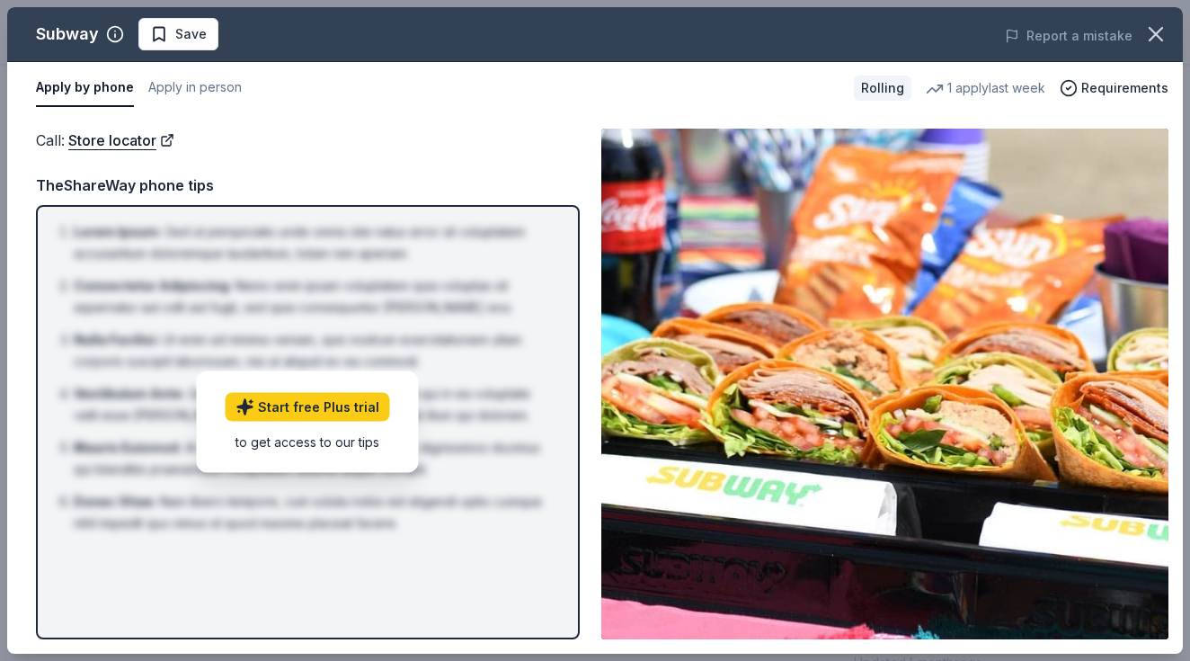
click at [352, 450] on div "to get access to our tips" at bounding box center [308, 441] width 165 height 19
click at [199, 91] on button "Apply in person" at bounding box center [194, 88] width 93 height 38
